Goal: Book appointment/travel/reservation

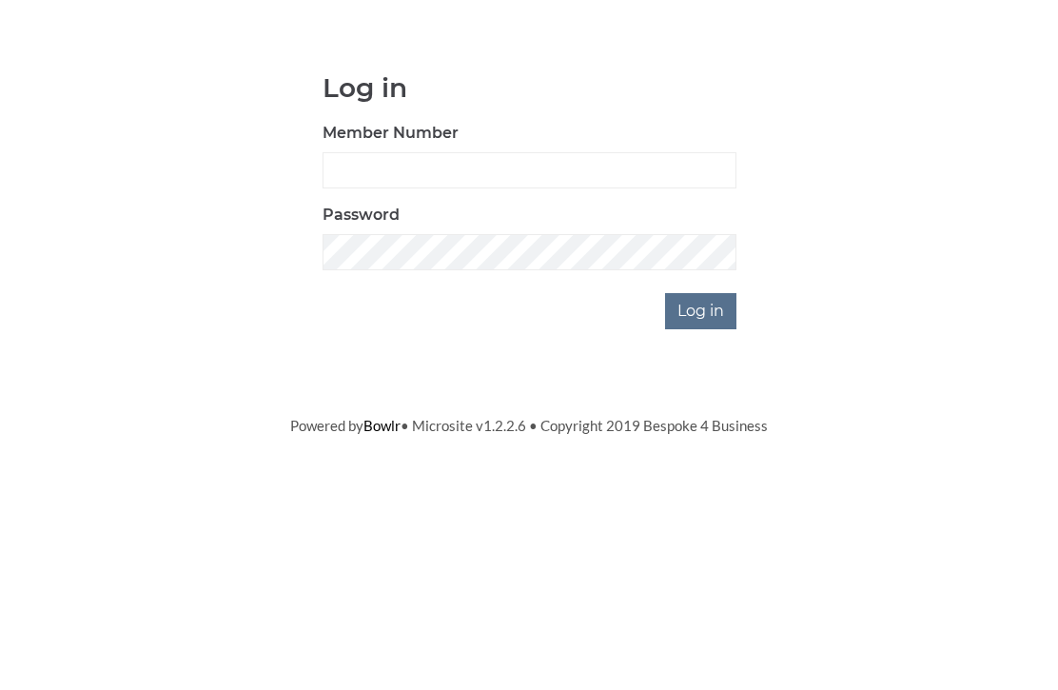
scroll to position [143, 0]
type input "0948"
click at [702, 436] on input "Log in" at bounding box center [700, 454] width 71 height 36
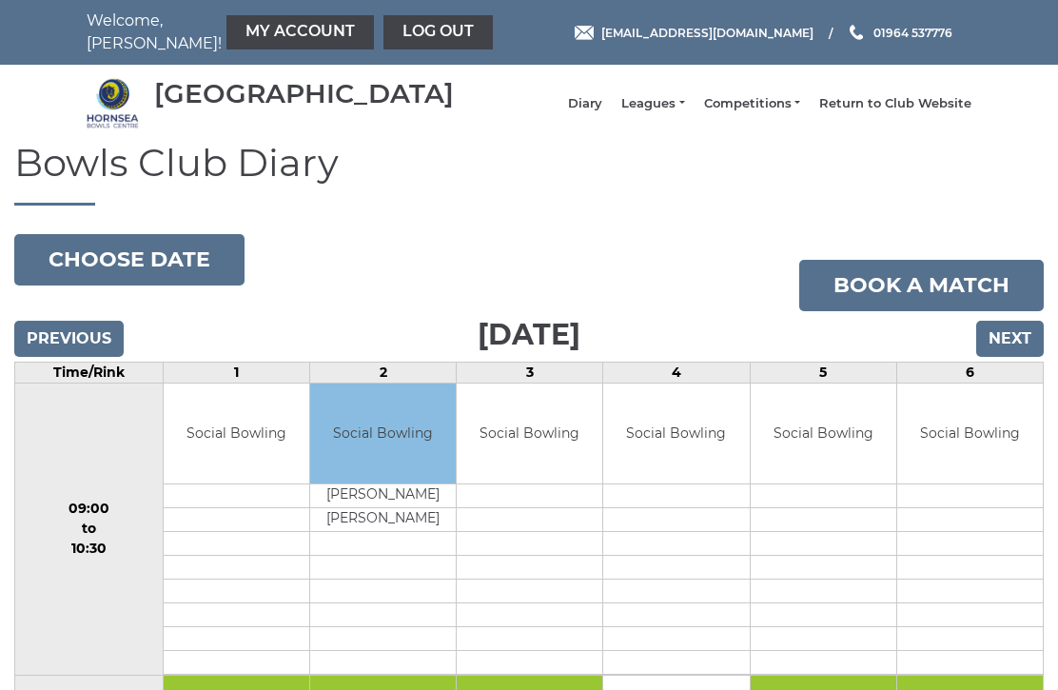
click at [1009, 356] on input "Next" at bounding box center [1010, 339] width 68 height 36
click at [1005, 357] on input "Next" at bounding box center [1010, 339] width 68 height 36
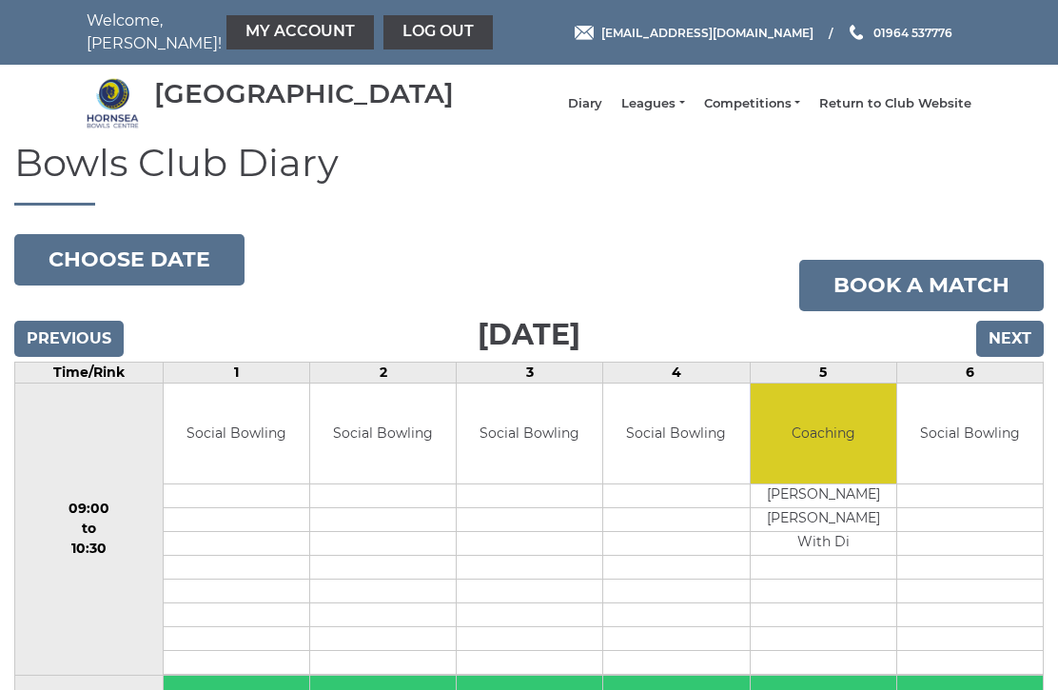
click at [1012, 356] on input "Next" at bounding box center [1010, 339] width 68 height 36
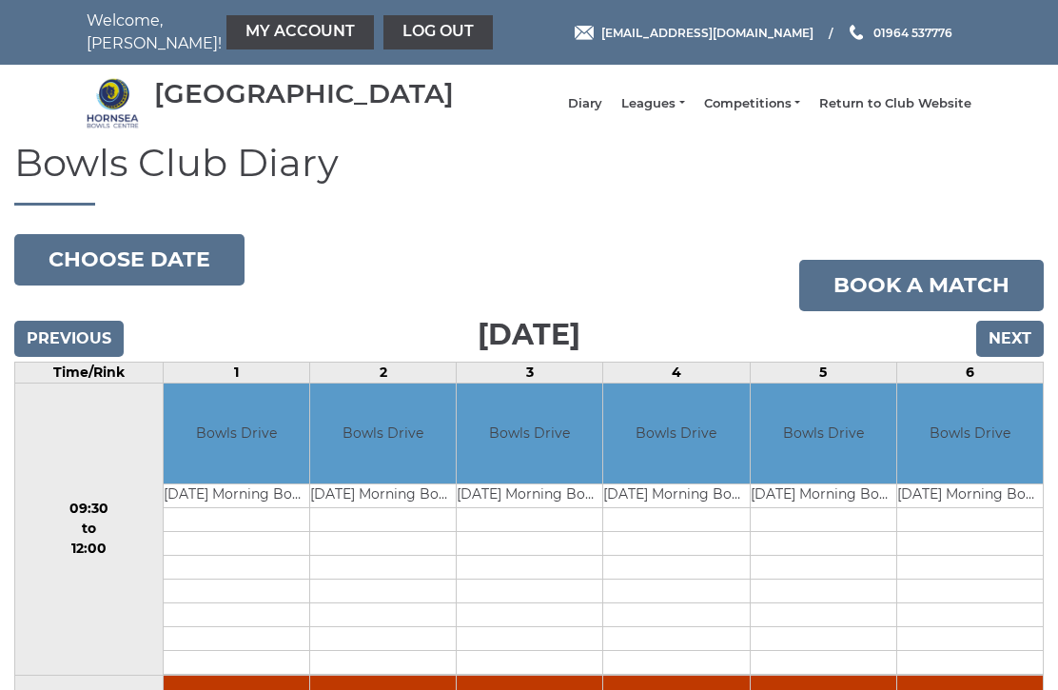
click at [1018, 351] on input "Next" at bounding box center [1010, 339] width 68 height 36
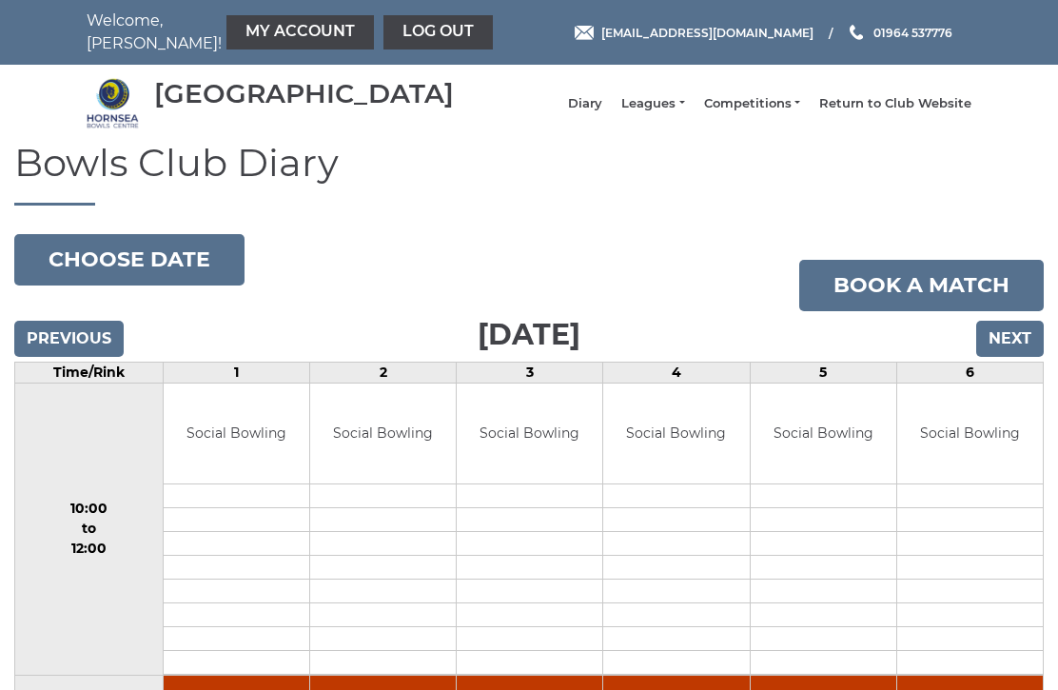
click at [1020, 350] on input "Next" at bounding box center [1010, 339] width 68 height 36
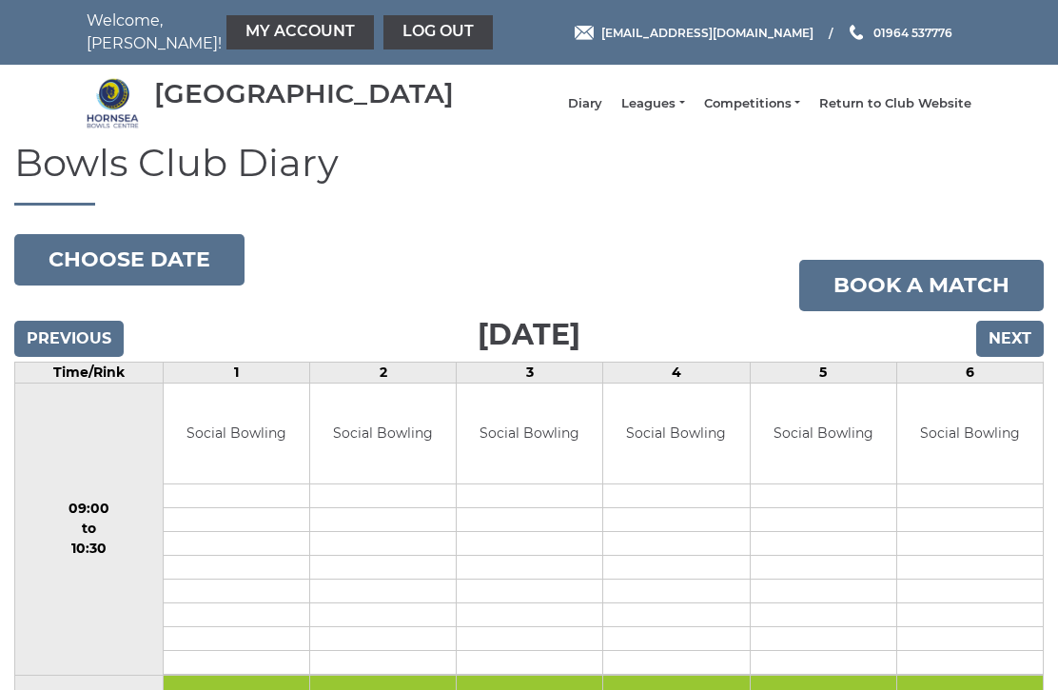
click at [1022, 350] on input "Next" at bounding box center [1010, 339] width 68 height 36
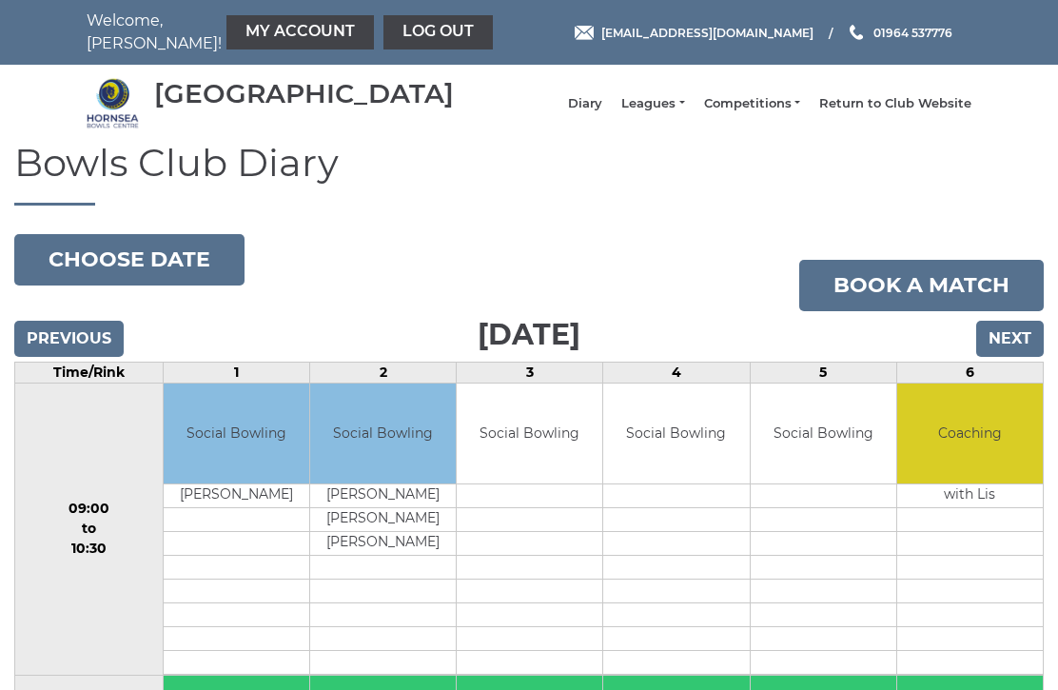
click at [1007, 356] on input "Next" at bounding box center [1010, 339] width 68 height 36
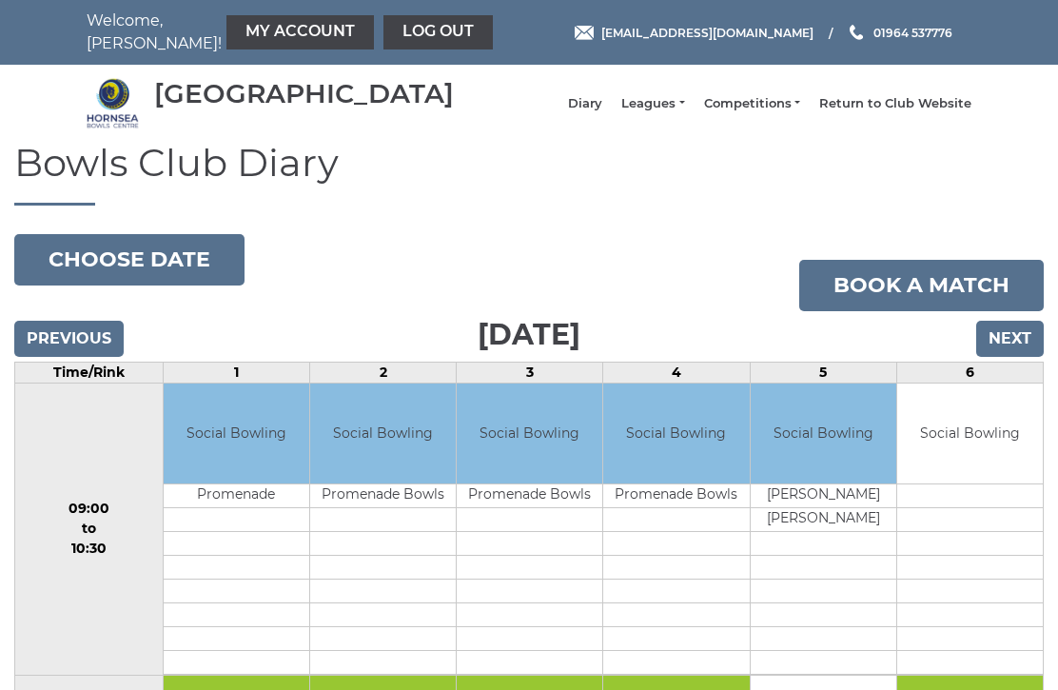
click at [1005, 348] on input "Next" at bounding box center [1010, 339] width 68 height 36
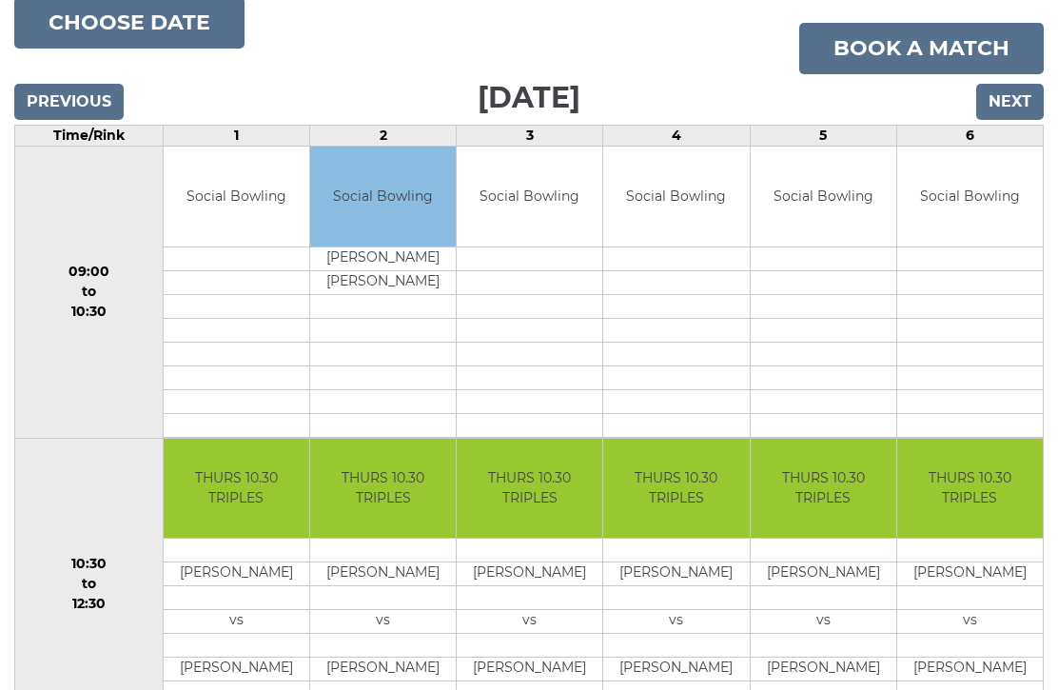
scroll to position [243, 0]
